Goal: Share content: Contribute content

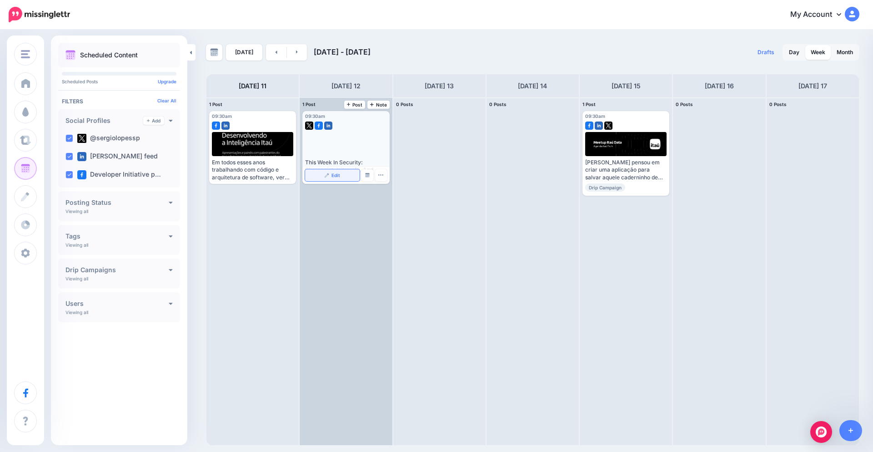
click at [329, 172] on link "Edit" at bounding box center [332, 175] width 54 height 12
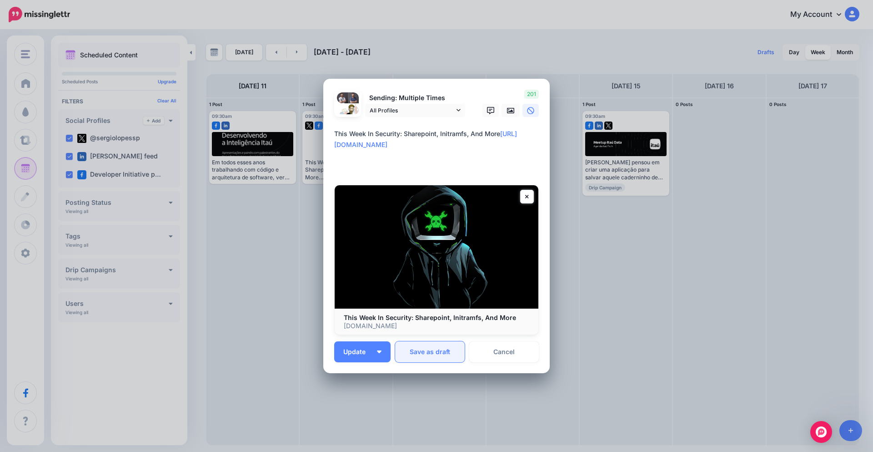
click at [428, 352] on button "Save as draft" at bounding box center [430, 351] width 70 height 21
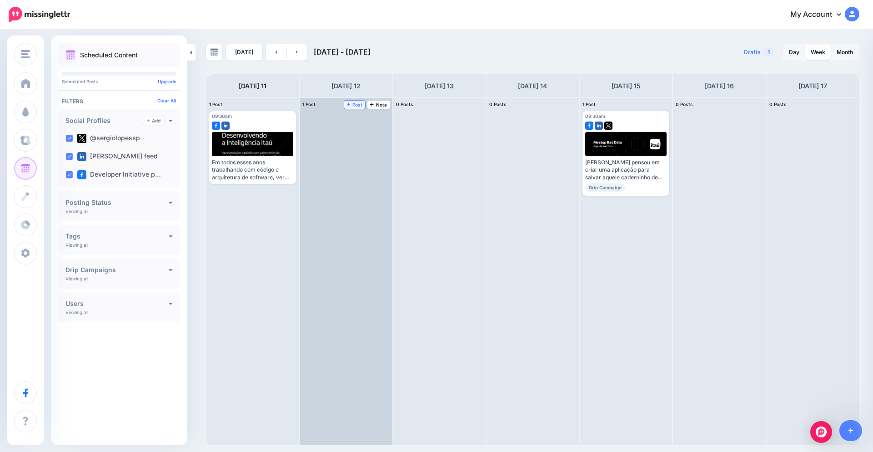
click at [358, 102] on span "Post" at bounding box center [355, 104] width 16 height 5
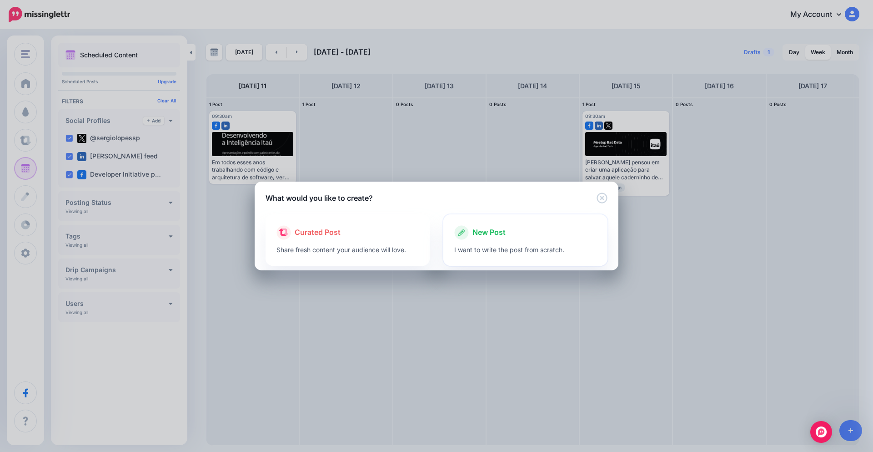
click at [502, 235] on span "New Post" at bounding box center [488, 232] width 33 height 12
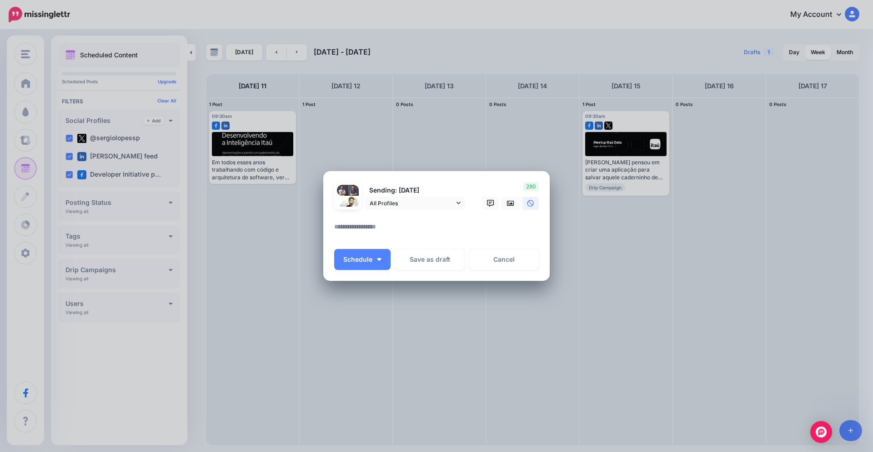
click at [412, 227] on textarea at bounding box center [438, 230] width 209 height 18
paste textarea "**********"
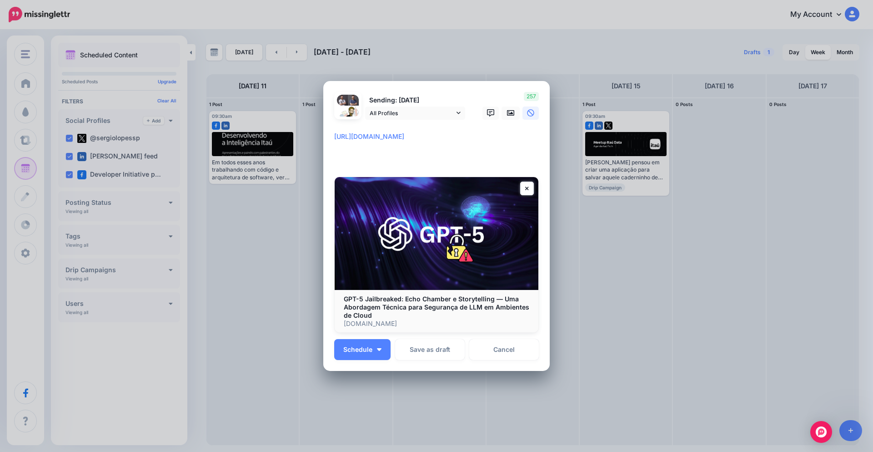
click at [334, 140] on textarea "**********" at bounding box center [438, 147] width 209 height 33
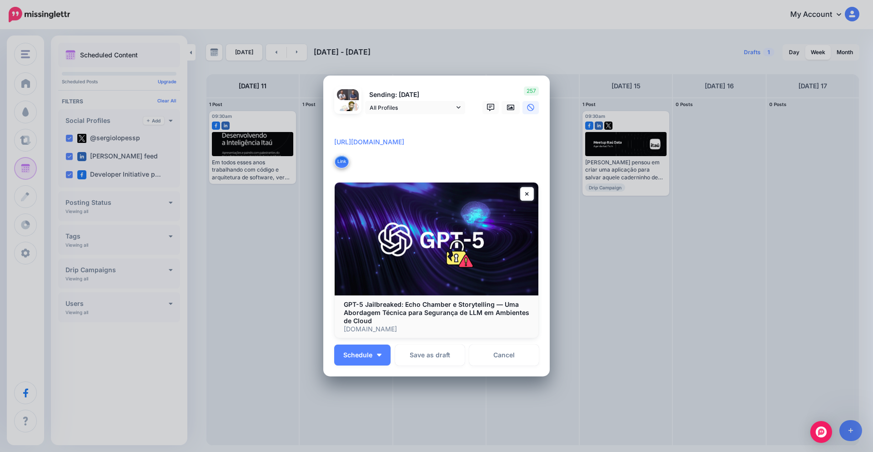
paste textarea "**********"
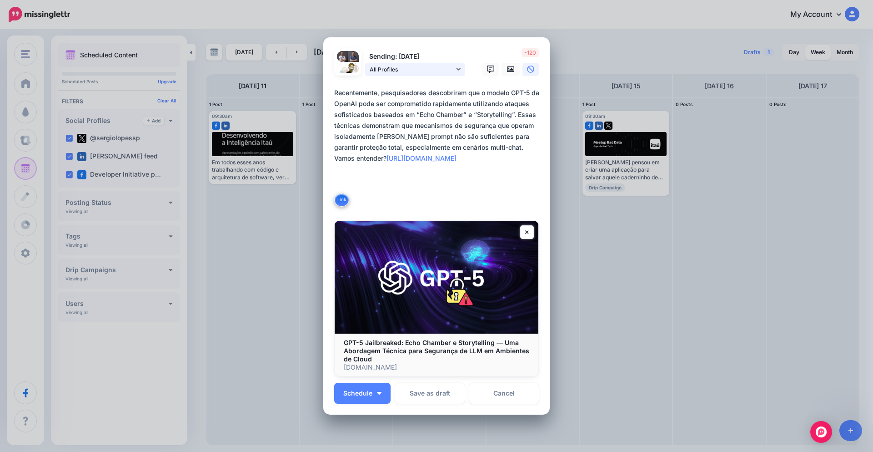
type textarea "**********"
click at [457, 68] on icon at bounding box center [459, 69] width 4 height 6
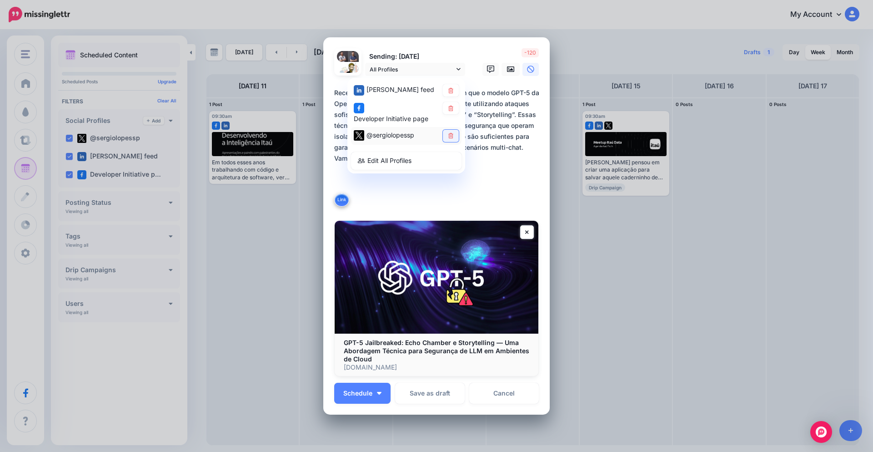
click at [446, 139] on link at bounding box center [451, 135] width 16 height 12
click at [504, 150] on textarea "**********" at bounding box center [438, 147] width 209 height 120
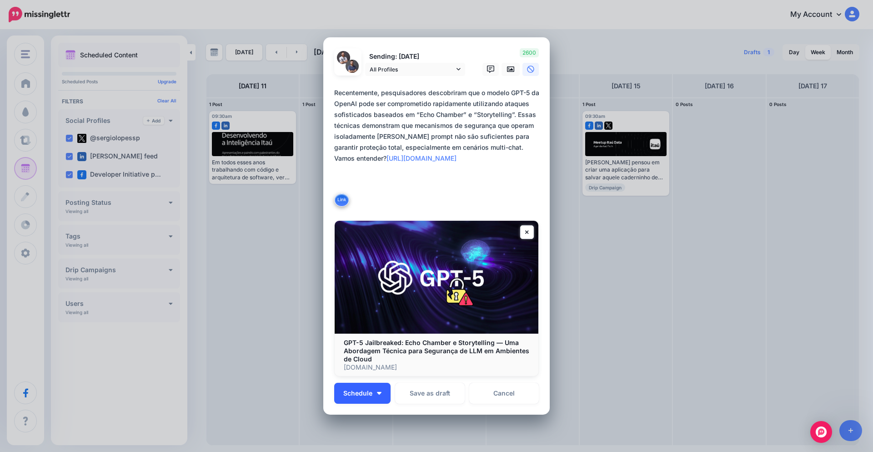
click at [377, 396] on button "Schedule" at bounding box center [362, 392] width 56 height 21
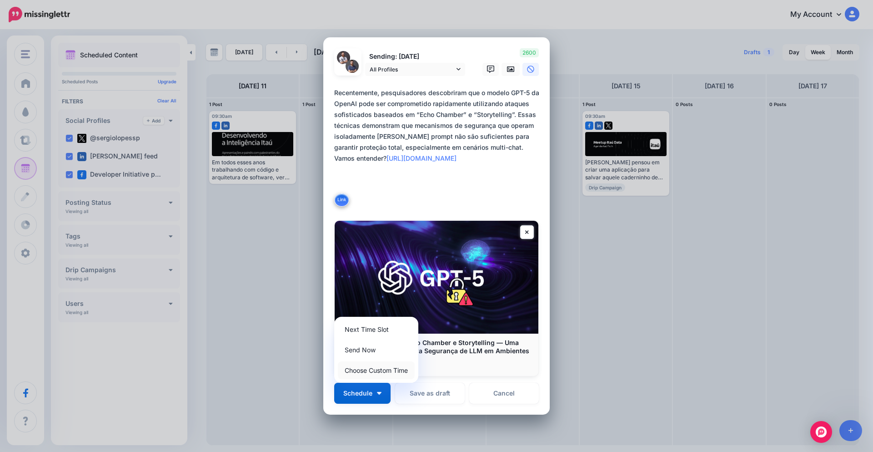
click at [380, 376] on link "Choose Custom Time" at bounding box center [376, 370] width 77 height 18
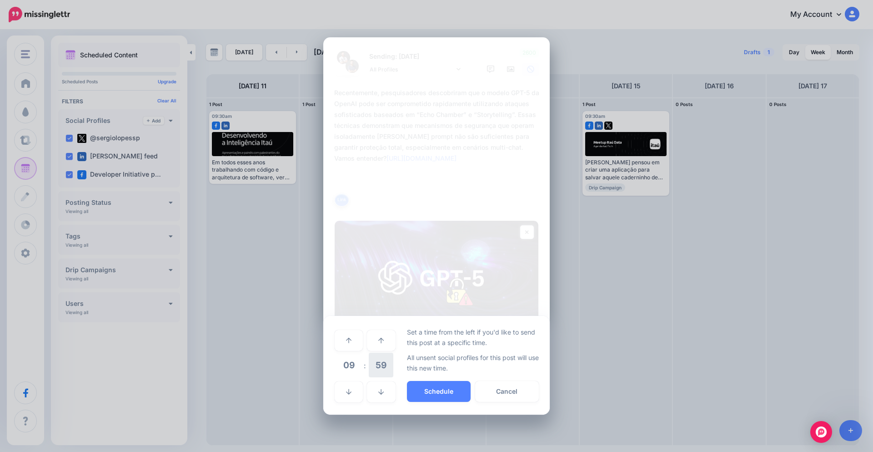
click at [381, 366] on span "59" at bounding box center [381, 364] width 25 height 25
click at [359, 366] on td "30" at bounding box center [359, 364] width 10 height 25
click at [449, 391] on button "Schedule" at bounding box center [439, 391] width 64 height 21
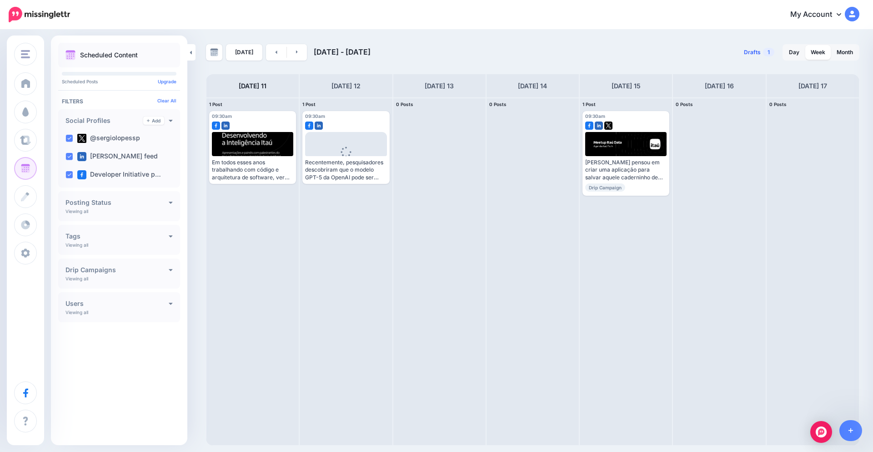
click at [768, 55] on span "1" at bounding box center [768, 52] width 11 height 9
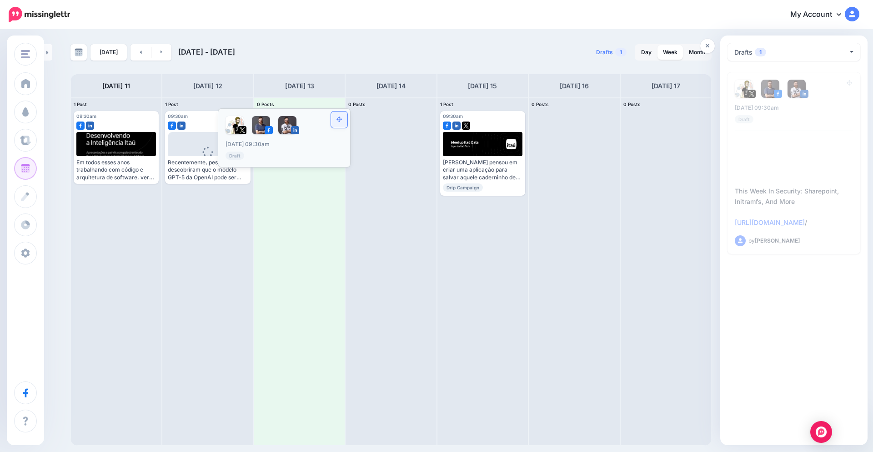
drag, startPoint x: 848, startPoint y: 80, endPoint x: 345, endPoint y: 116, distance: 504.2
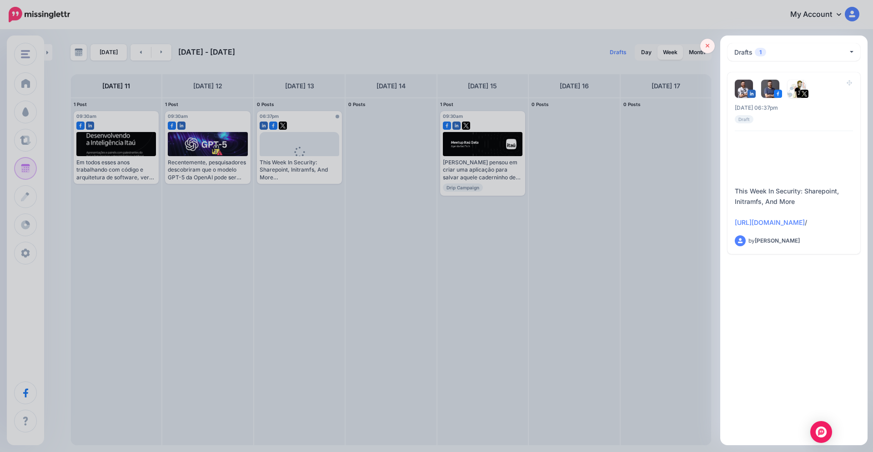
click at [711, 48] on link at bounding box center [707, 46] width 15 height 15
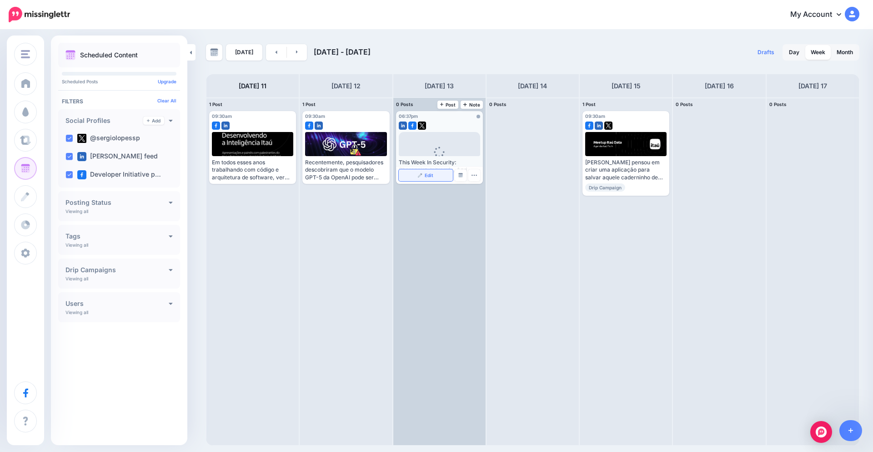
click at [420, 176] on img at bounding box center [420, 175] width 5 height 5
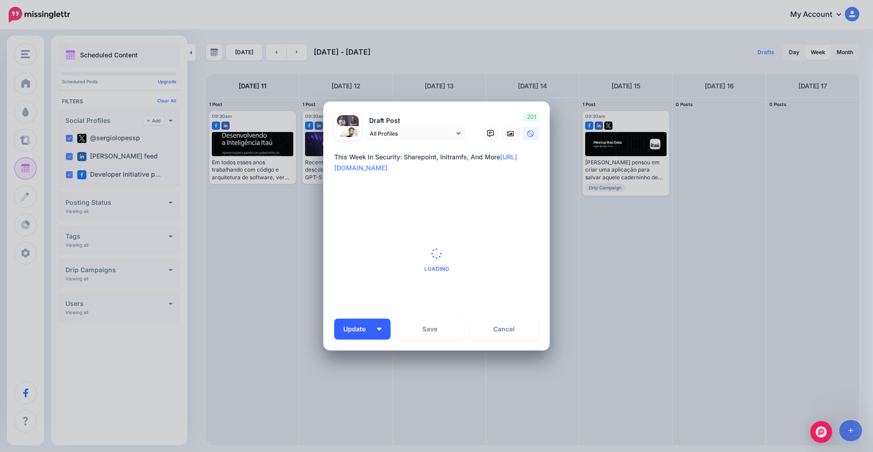
click at [363, 330] on div "Draft Post All Profiles" at bounding box center [436, 225] width 205 height 227
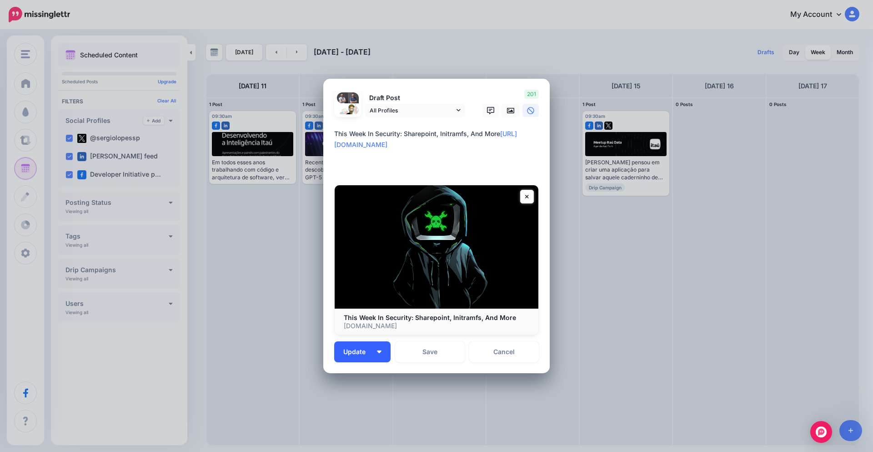
click at [385, 347] on button "Update" at bounding box center [362, 351] width 56 height 21
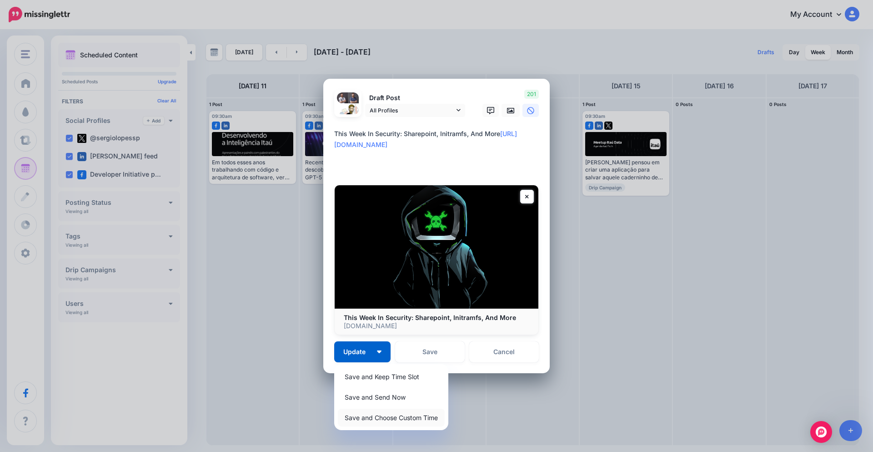
click at [377, 420] on link "Save and Choose Custom Time" at bounding box center [391, 417] width 107 height 18
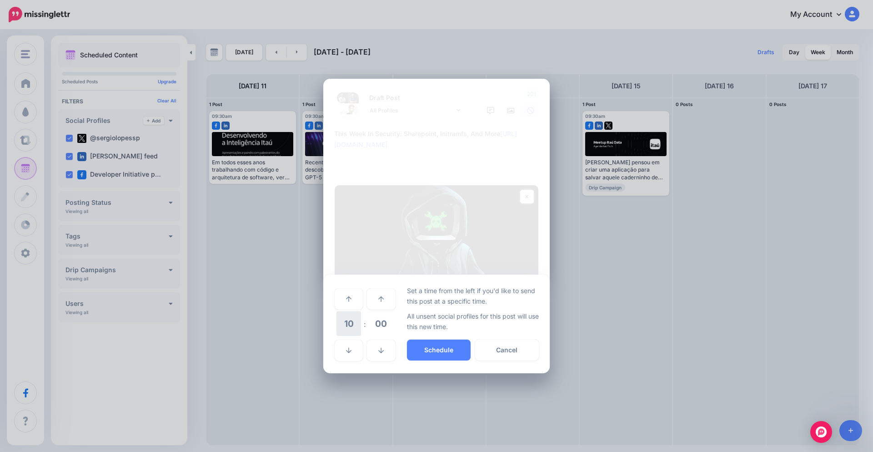
click at [350, 323] on span "10" at bounding box center [348, 323] width 25 height 25
click at [351, 320] on td "09" at bounding box center [349, 317] width 10 height 13
click at [369, 320] on span "00" at bounding box center [381, 323] width 25 height 25
click at [362, 325] on td "30" at bounding box center [359, 323] width 10 height 25
click at [424, 349] on button "Schedule" at bounding box center [439, 349] width 64 height 21
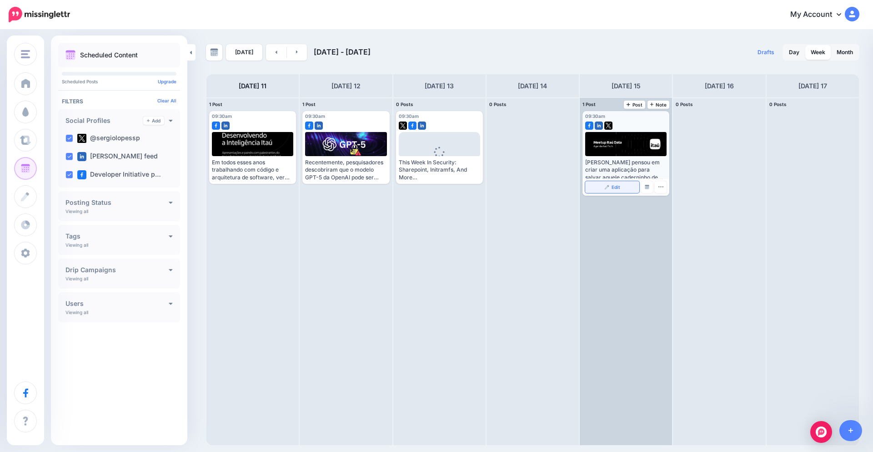
click at [618, 186] on span "Edit" at bounding box center [616, 187] width 9 height 5
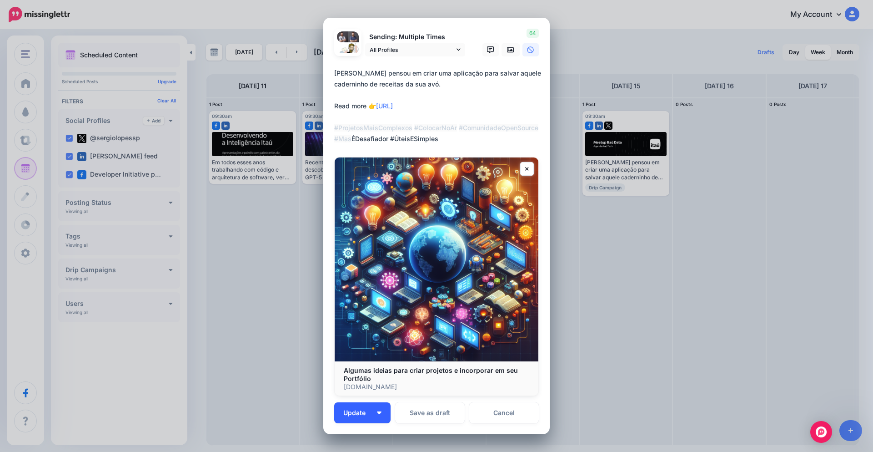
click at [369, 415] on span "Update" at bounding box center [357, 412] width 29 height 6
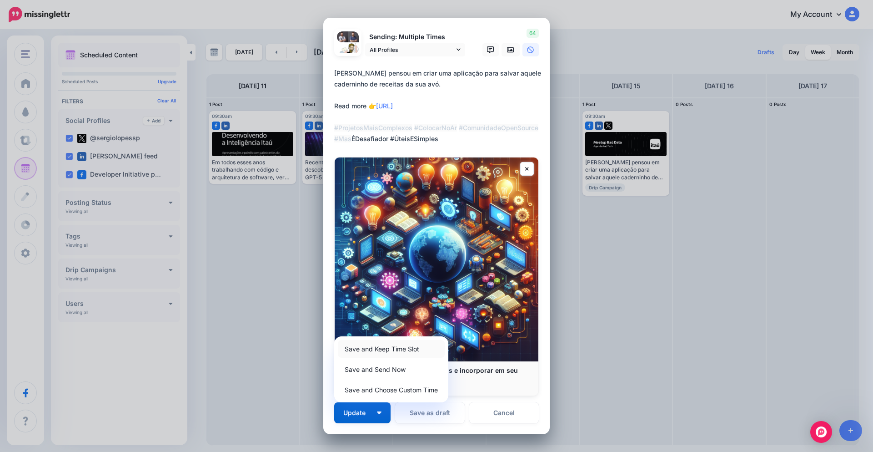
click at [376, 347] on link "Save and Keep Time Slot" at bounding box center [391, 349] width 107 height 18
